Goal: Task Accomplishment & Management: Manage account settings

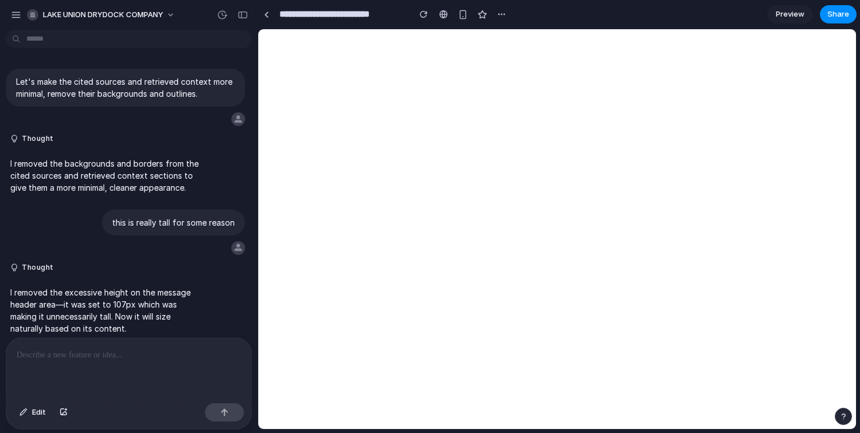
scroll to position [5836, 0]
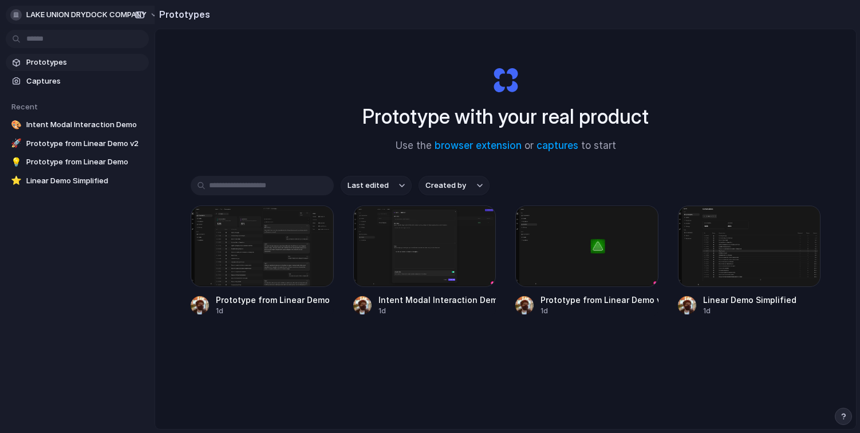
click at [19, 13] on div "button" at bounding box center [15, 14] width 11 height 11
click at [60, 99] on li "Sign out" at bounding box center [55, 95] width 95 height 18
click at [14, 14] on div "button" at bounding box center [15, 14] width 11 height 11
click at [38, 48] on li "Settings" at bounding box center [55, 40] width 95 height 18
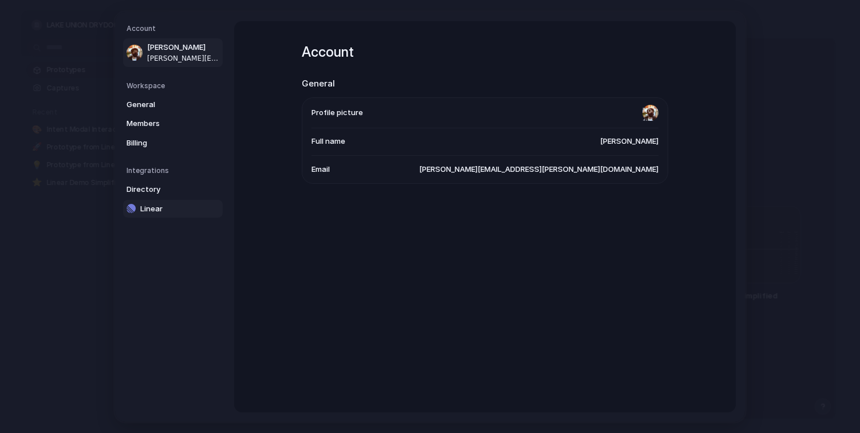
click at [151, 209] on span "Linear" at bounding box center [176, 208] width 73 height 11
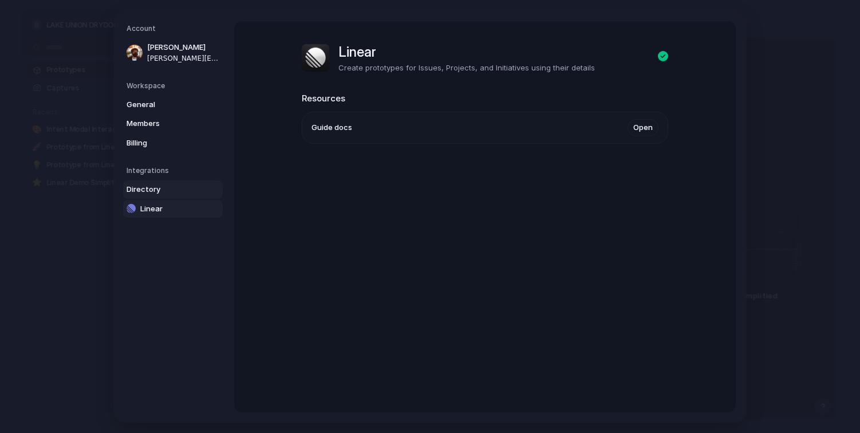
click at [158, 195] on link "Directory" at bounding box center [173, 189] width 100 height 18
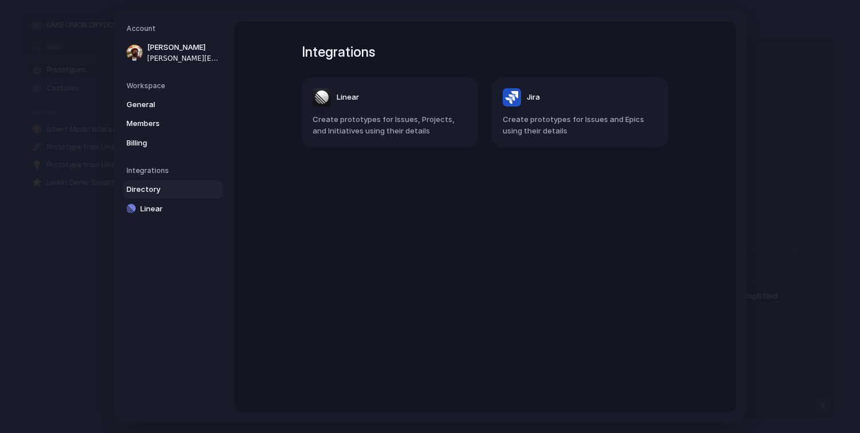
click at [394, 99] on header "Linear" at bounding box center [390, 97] width 155 height 18
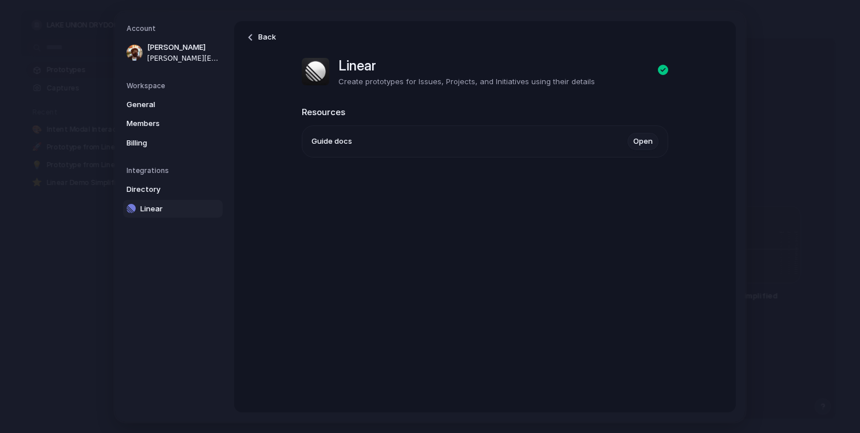
click at [642, 145] on link "Open" at bounding box center [642, 141] width 31 height 17
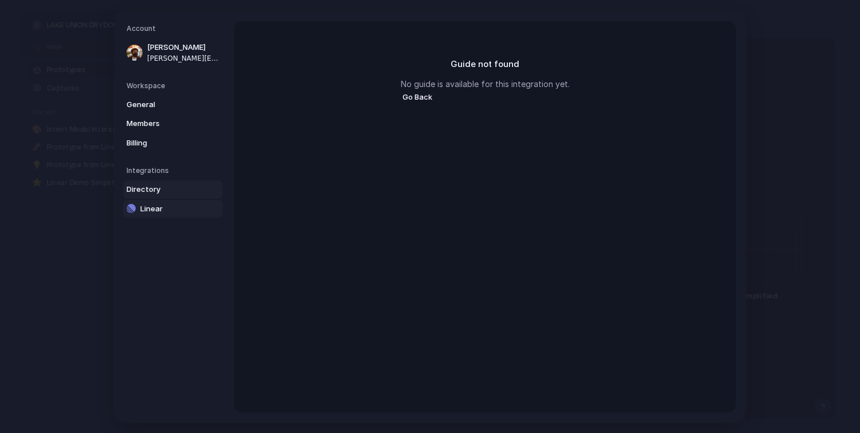
click at [168, 184] on span "Directory" at bounding box center [162, 189] width 73 height 11
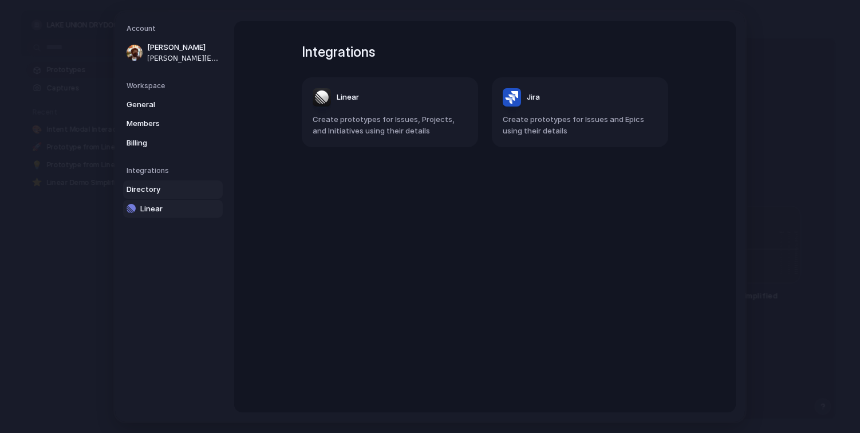
click at [161, 209] on span "Linear" at bounding box center [176, 208] width 73 height 11
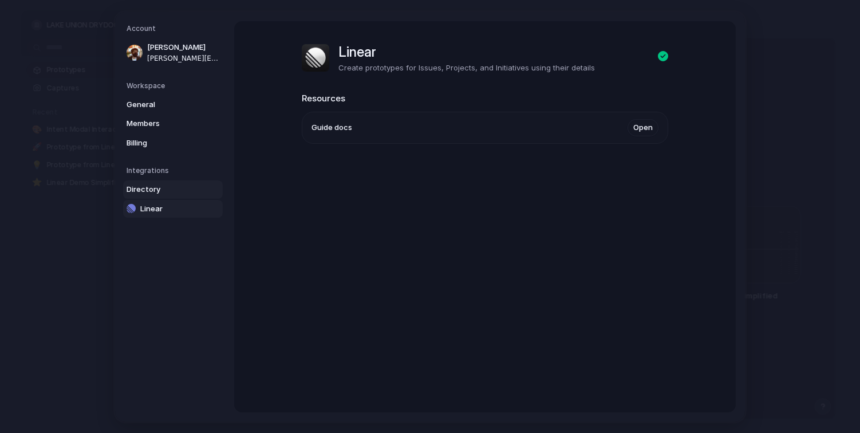
click at [163, 184] on span "Directory" at bounding box center [162, 189] width 73 height 11
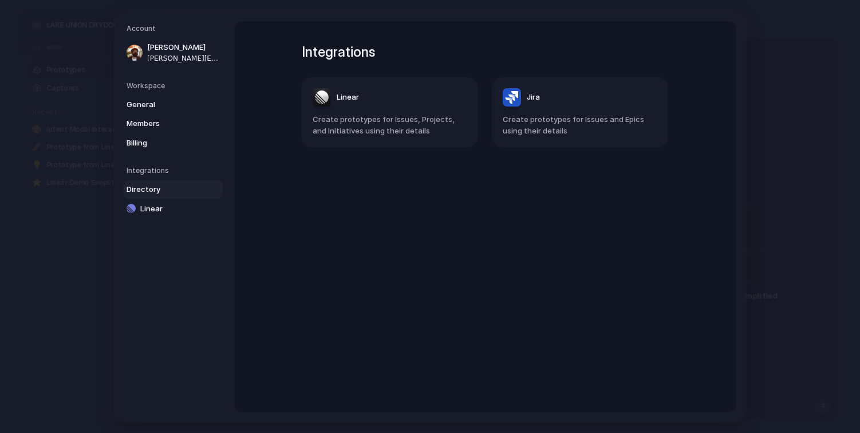
click at [332, 116] on span "Create prototypes for Issues, Projects, and Initiatives using their details" at bounding box center [390, 125] width 155 height 22
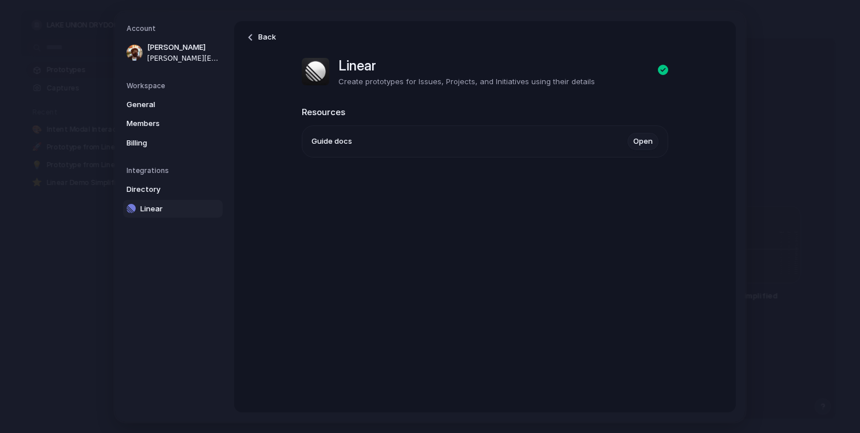
click at [635, 142] on link "Open" at bounding box center [642, 141] width 31 height 17
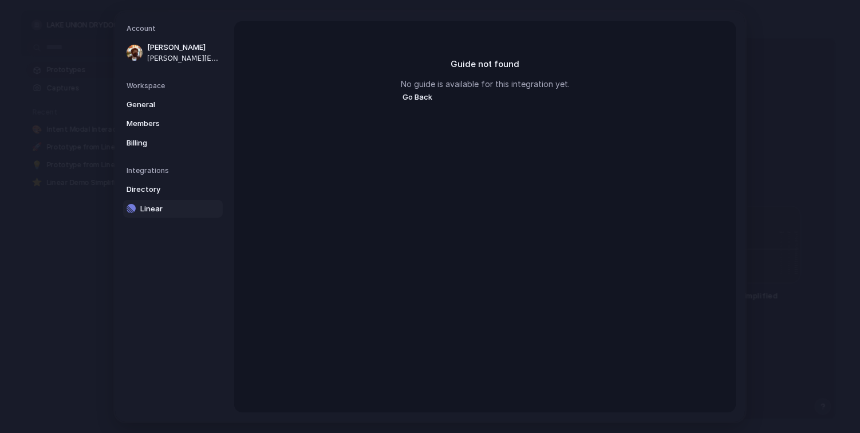
click at [417, 96] on button "Go Back" at bounding box center [417, 96] width 33 height 15
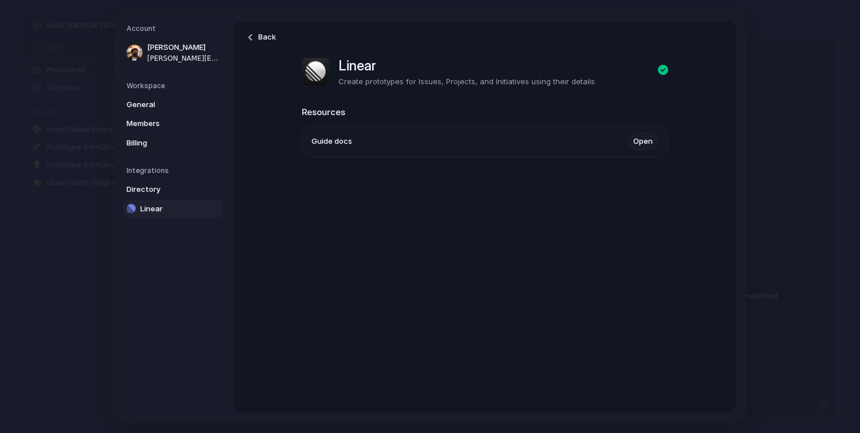
click at [636, 137] on link "Open" at bounding box center [642, 141] width 31 height 17
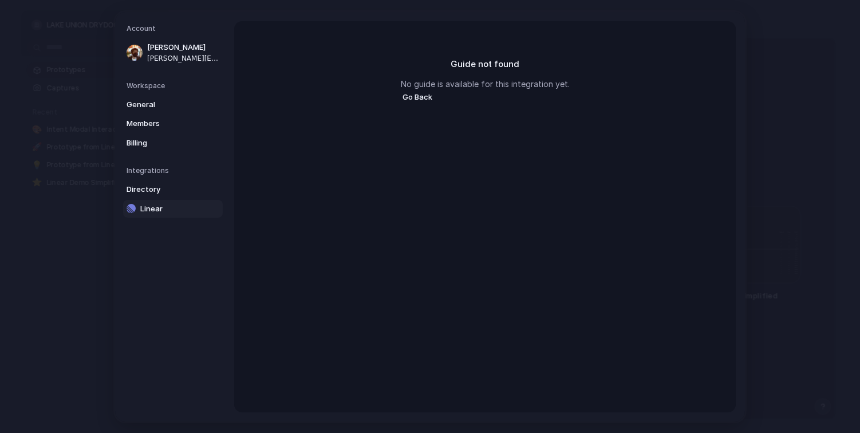
click at [416, 93] on button "Go Back" at bounding box center [417, 96] width 33 height 15
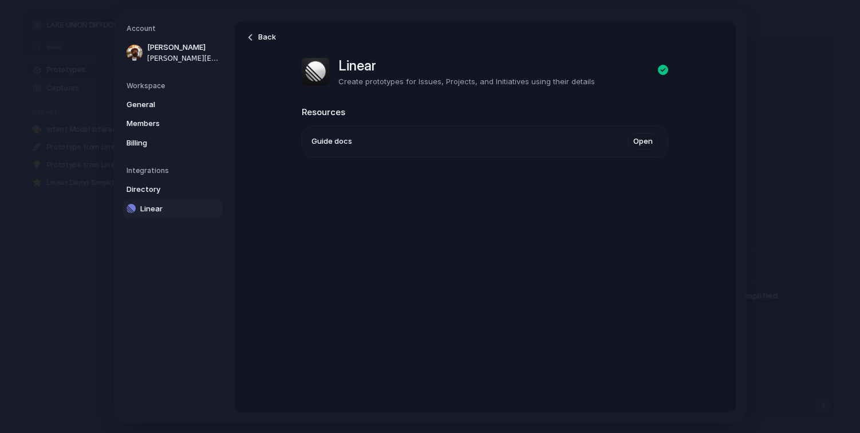
click at [350, 85] on p "Create prototypes for Issues, Projects, and Initiatives using their details" at bounding box center [466, 81] width 256 height 11
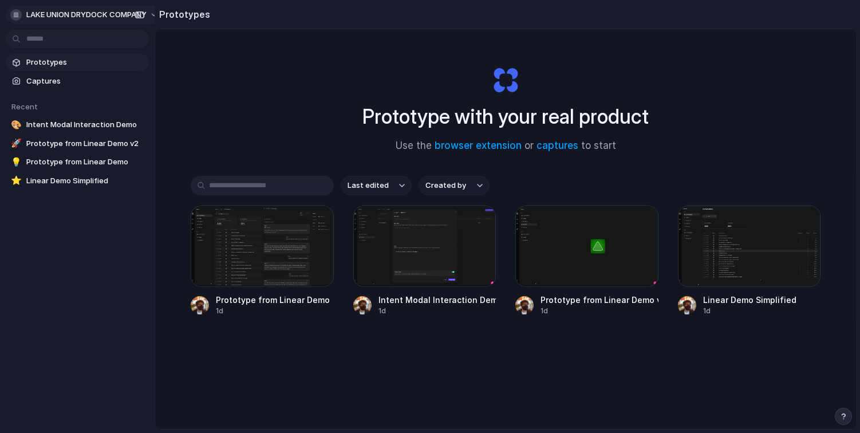
click at [20, 18] on div "LAKE UNION DRYDOCK COMPANY" at bounding box center [78, 14] width 136 height 11
click at [46, 96] on span "Sign out" at bounding box center [41, 95] width 30 height 11
click at [541, 150] on link "captures" at bounding box center [557, 145] width 42 height 11
click at [847, 413] on div "button" at bounding box center [843, 416] width 8 height 8
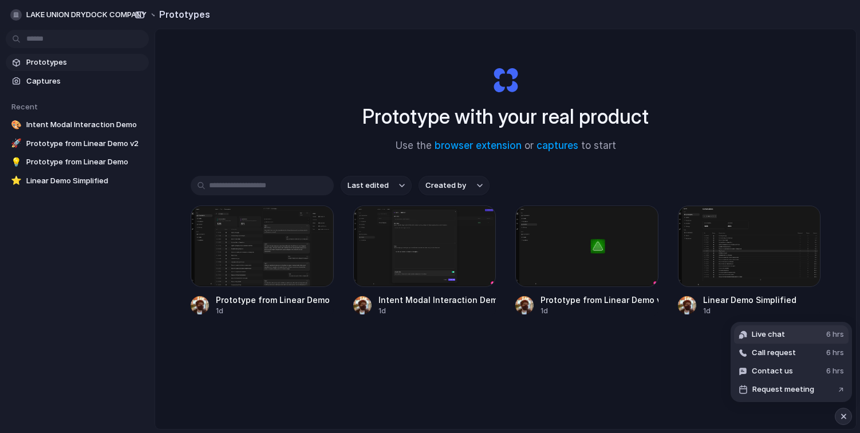
click at [785, 335] on button "Live chat 6 hrs" at bounding box center [791, 334] width 114 height 18
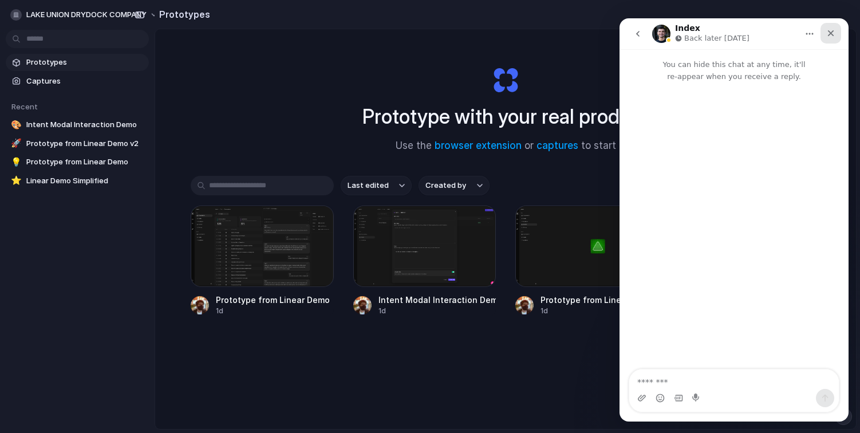
click at [829, 32] on icon "Close" at bounding box center [831, 33] width 6 height 6
